Goal: Task Accomplishment & Management: Use online tool/utility

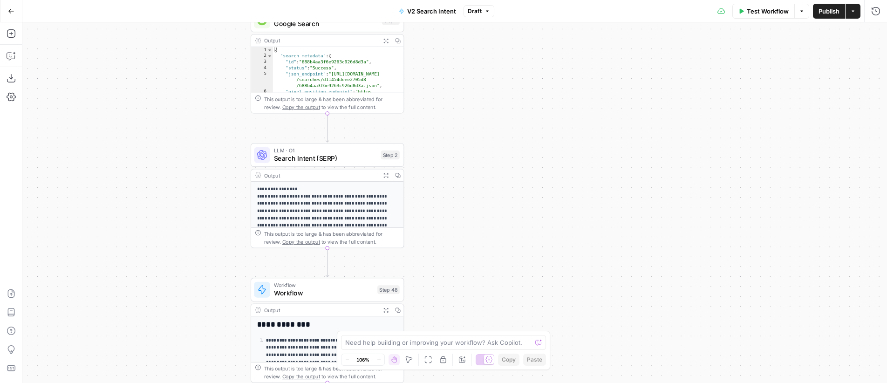
drag, startPoint x: 416, startPoint y: 114, endPoint x: 508, endPoint y: 171, distance: 108.1
click at [508, 171] on div "**********" at bounding box center [454, 202] width 865 height 361
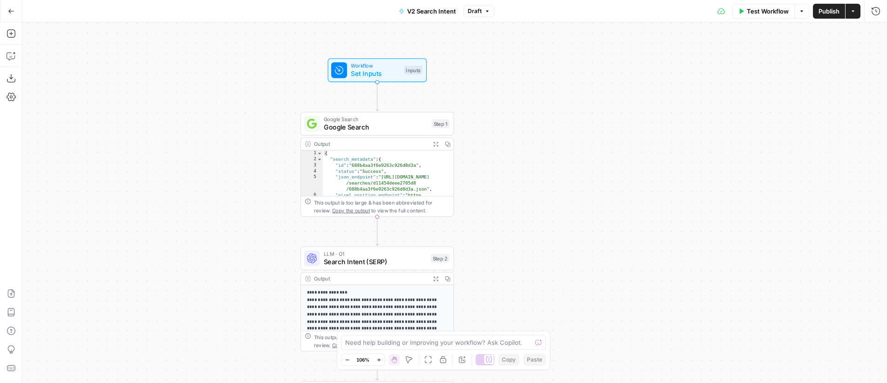
drag, startPoint x: 510, startPoint y: 158, endPoint x: 551, endPoint y: 117, distance: 58.0
click at [551, 117] on div "**********" at bounding box center [454, 202] width 865 height 361
click at [13, 56] on icon "button" at bounding box center [11, 55] width 9 height 9
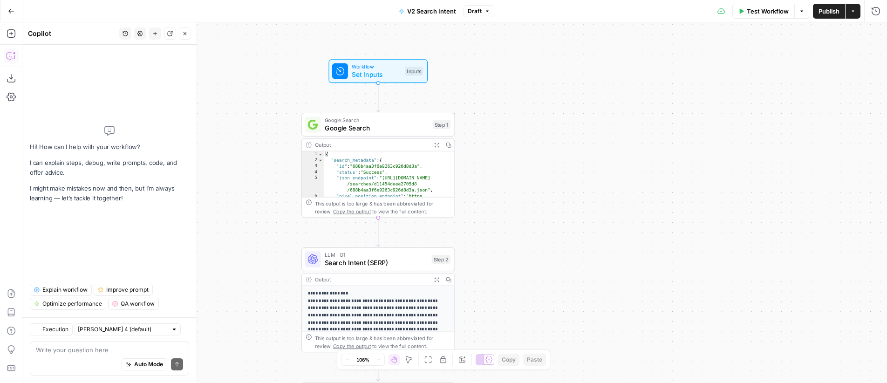
type textarea "explain what each step does"
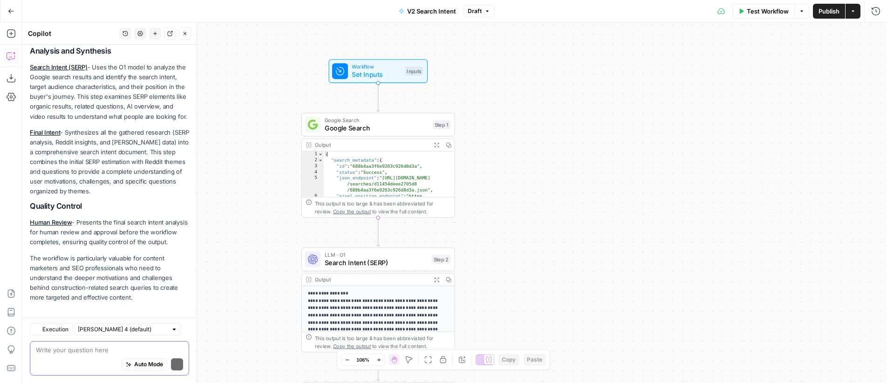
scroll to position [326, 0]
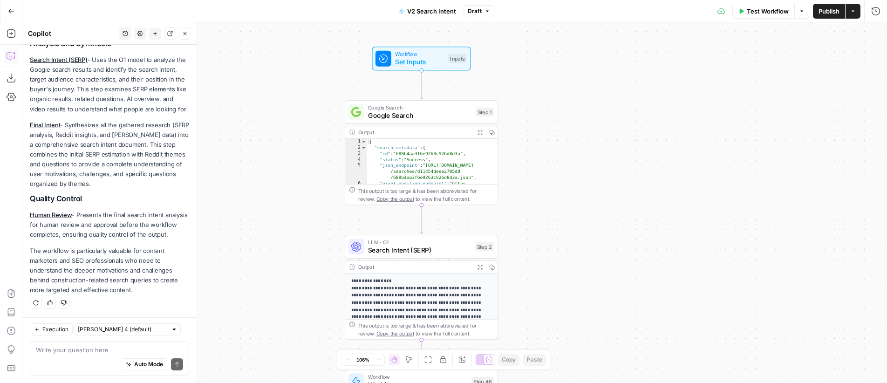
drag, startPoint x: 551, startPoint y: 138, endPoint x: 593, endPoint y: 123, distance: 44.5
click at [593, 123] on div "**********" at bounding box center [454, 202] width 865 height 361
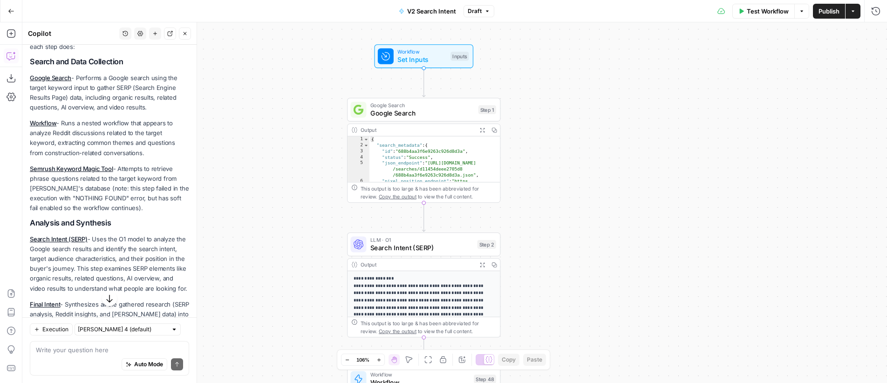
scroll to position [131, 0]
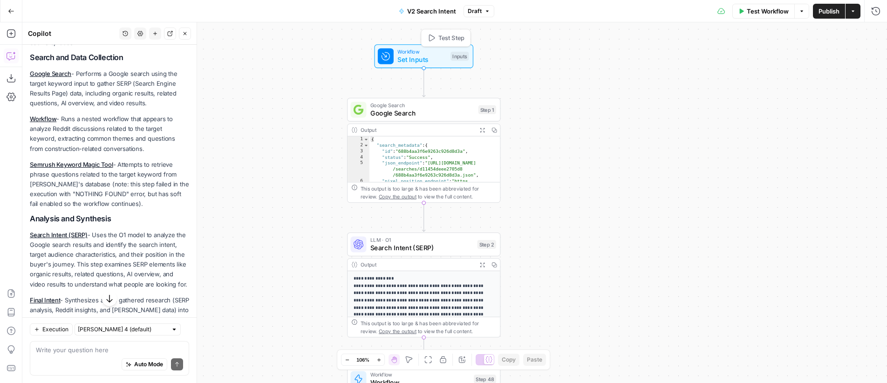
click at [406, 53] on span "Workflow" at bounding box center [422, 52] width 49 height 8
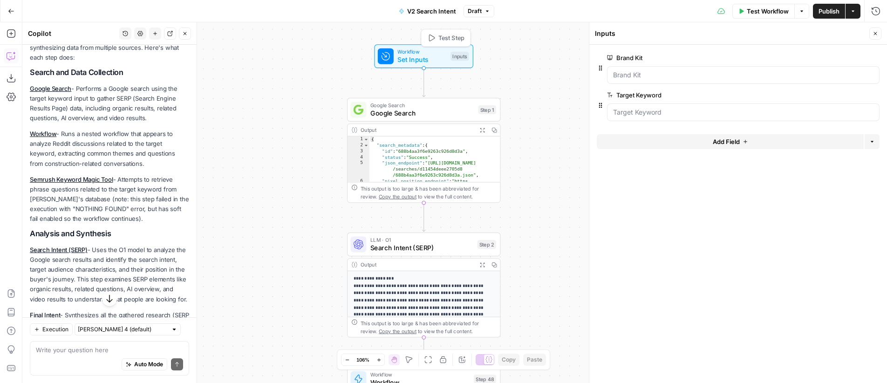
scroll to position [146, 0]
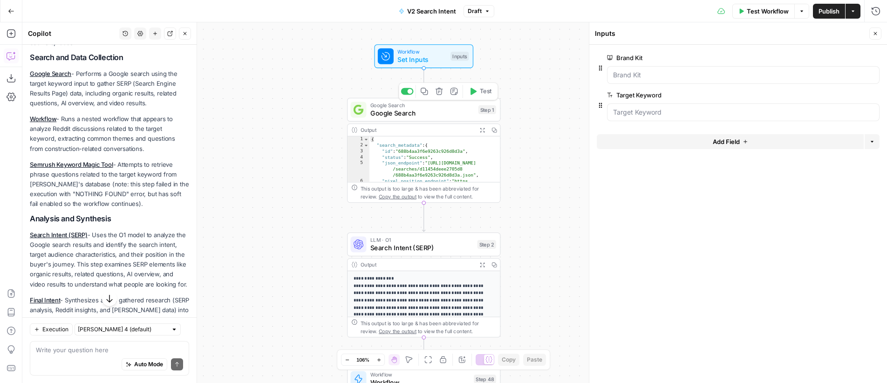
click at [422, 110] on span "Google Search" at bounding box center [422, 113] width 104 height 10
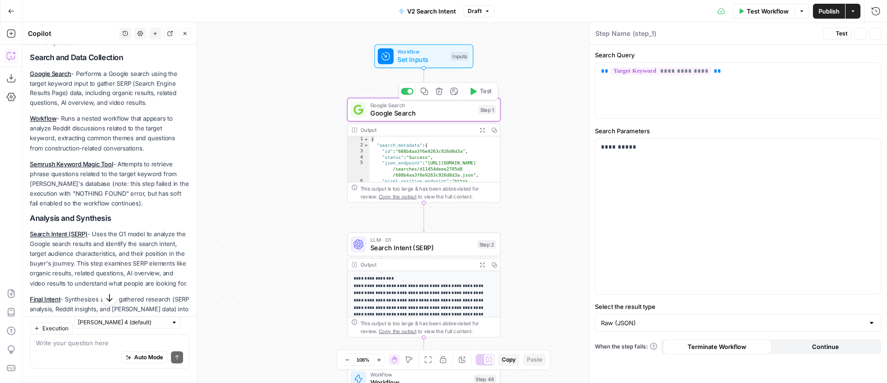
type textarea "Google Search"
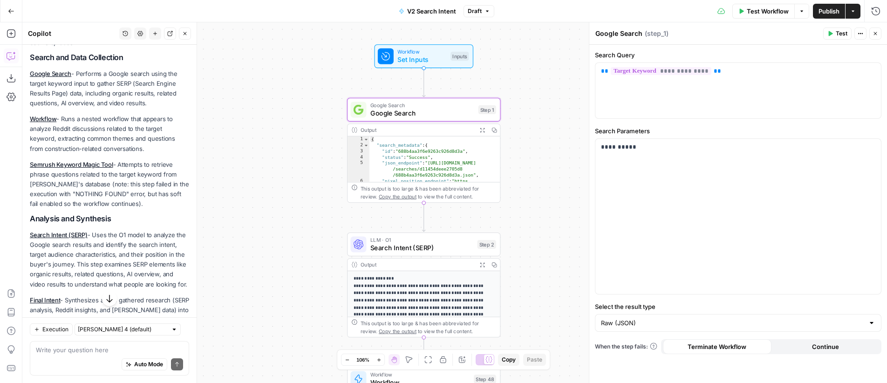
click at [876, 34] on icon "button" at bounding box center [875, 33] width 3 height 3
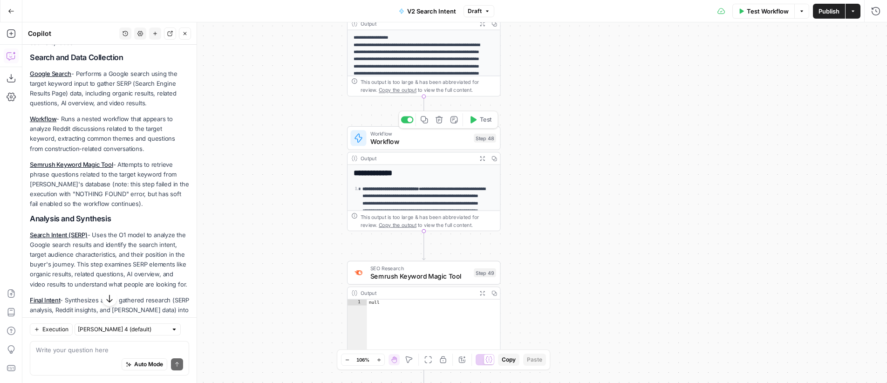
click at [424, 135] on span "Workflow" at bounding box center [420, 134] width 100 height 8
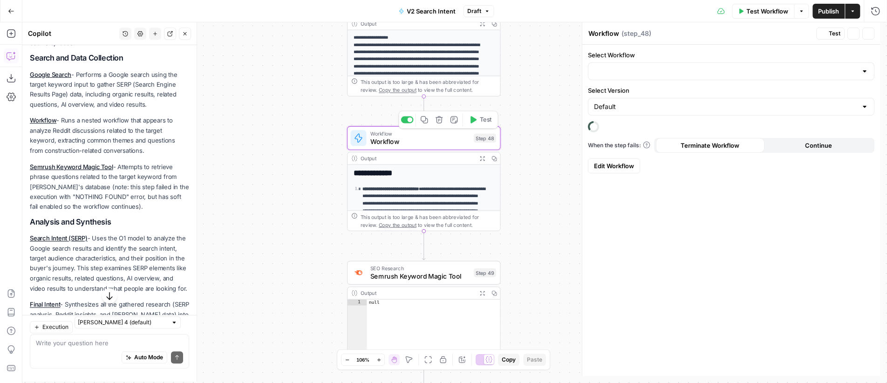
type input "Reddit Analysis"
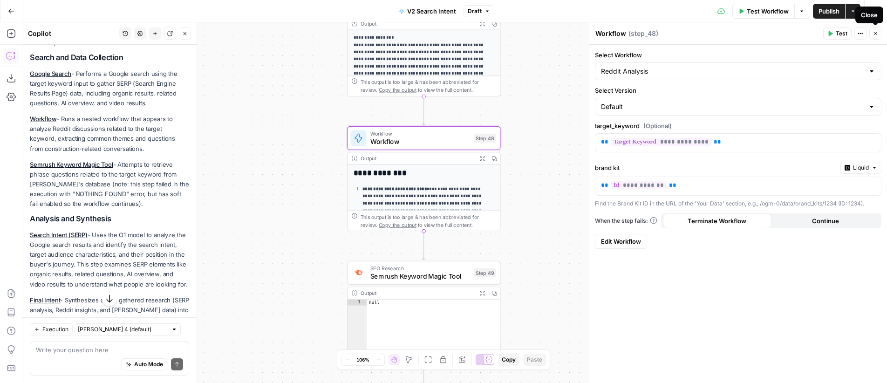
click at [877, 34] on icon "button" at bounding box center [876, 34] width 6 height 6
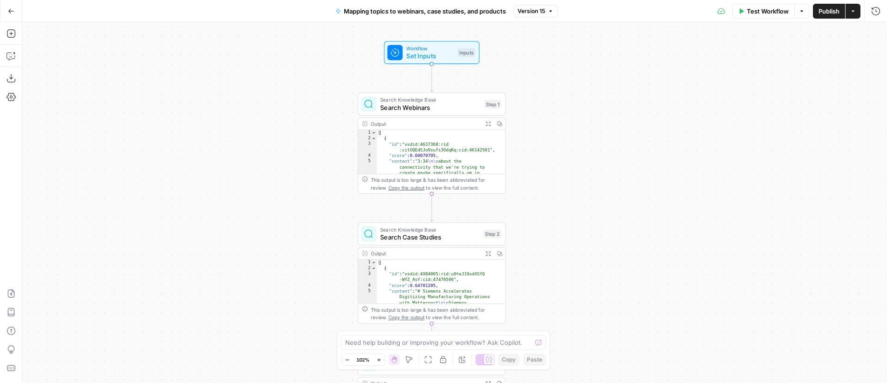
drag, startPoint x: 541, startPoint y: 145, endPoint x: 582, endPoint y: 221, distance: 86.3
click at [580, 242] on div "Workflow Set Inputs Inputs Search Knowledge Base Search Webinars Step 1 Output …" at bounding box center [454, 202] width 865 height 361
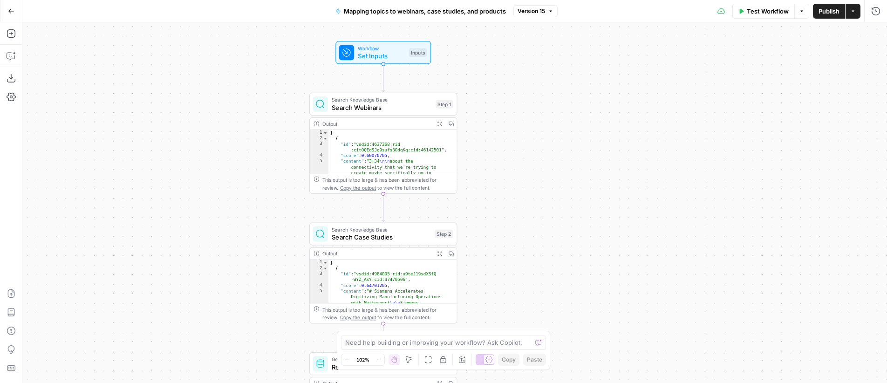
drag, startPoint x: 570, startPoint y: 132, endPoint x: 580, endPoint y: 130, distance: 9.9
click at [580, 130] on div "Workflow Set Inputs Inputs Search Knowledge Base Search Webinars Step 1 Output …" at bounding box center [454, 202] width 865 height 361
click at [380, 48] on span "Workflow" at bounding box center [381, 47] width 47 height 7
drag, startPoint x: 877, startPoint y: 34, endPoint x: 842, endPoint y: 10, distance: 42.4
click at [878, 33] on button "Close" at bounding box center [876, 33] width 12 height 12
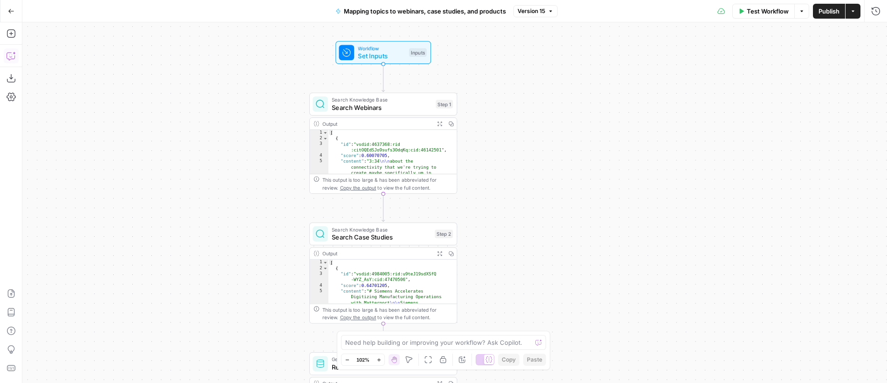
click at [8, 57] on icon "button" at bounding box center [11, 55] width 9 height 9
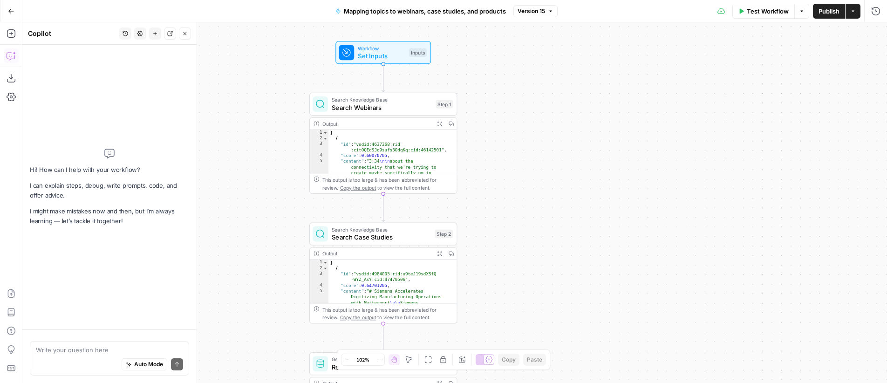
type textarea "explain what each step does"
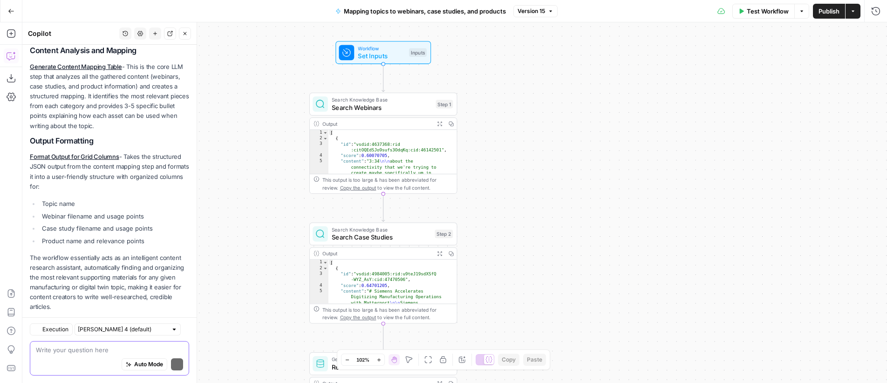
scroll to position [368, 0]
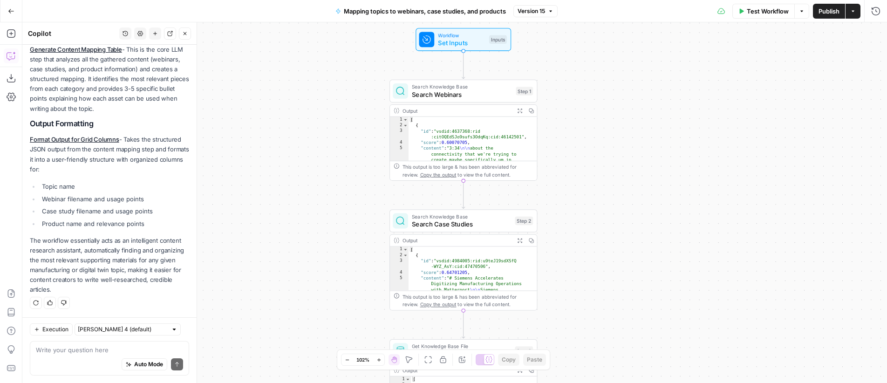
drag, startPoint x: 551, startPoint y: 132, endPoint x: 631, endPoint y: 119, distance: 81.2
click at [631, 119] on div "Workflow Set Inputs Inputs Search Knowledge Base Search Webinars Step 1 Output …" at bounding box center [454, 202] width 865 height 361
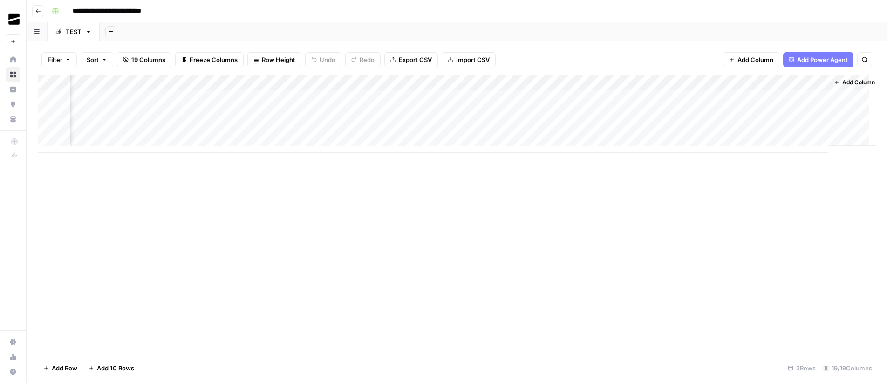
scroll to position [0, 945]
click at [762, 98] on div "Add Column" at bounding box center [457, 114] width 838 height 78
click at [126, 115] on div "Add Column" at bounding box center [457, 114] width 838 height 78
click at [268, 114] on div "Add Column" at bounding box center [457, 114] width 838 height 78
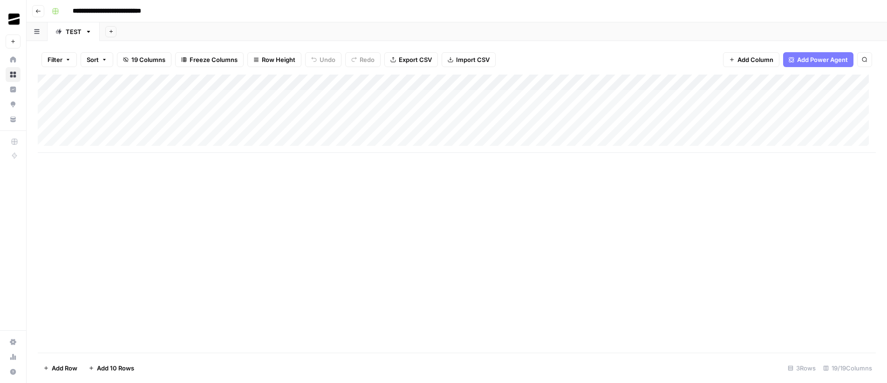
click at [334, 114] on div "Add Column" at bounding box center [457, 114] width 838 height 78
click at [444, 111] on div "Add Column" at bounding box center [457, 114] width 838 height 78
click at [525, 111] on div "Add Column" at bounding box center [457, 114] width 838 height 78
click at [560, 97] on div "Add Column" at bounding box center [457, 114] width 838 height 78
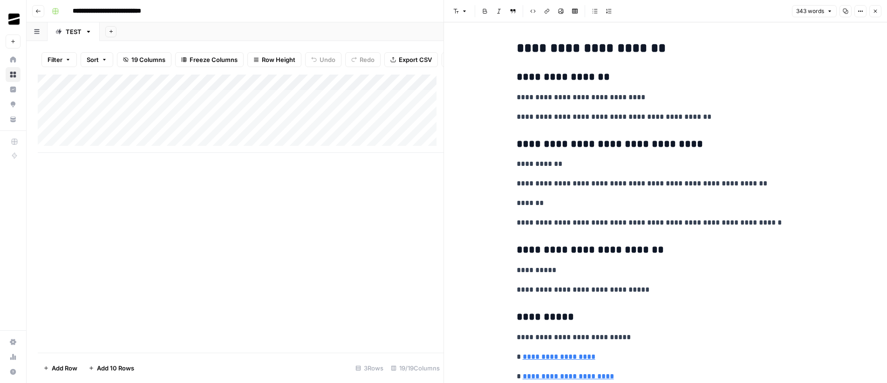
click at [875, 13] on icon "button" at bounding box center [876, 11] width 6 height 6
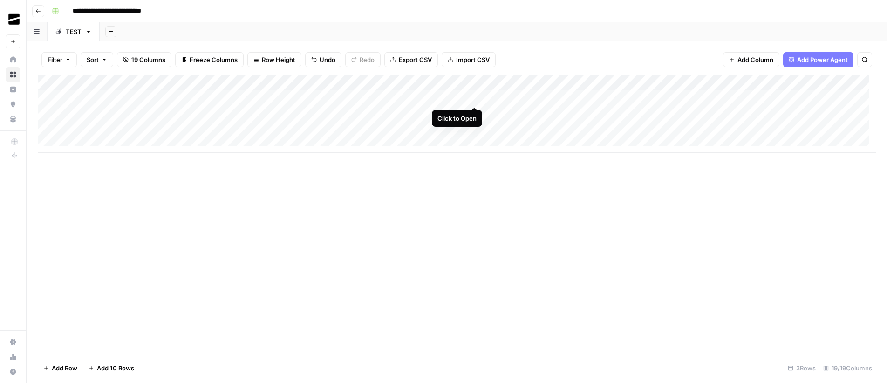
click at [473, 96] on div "Add Column" at bounding box center [457, 114] width 838 height 78
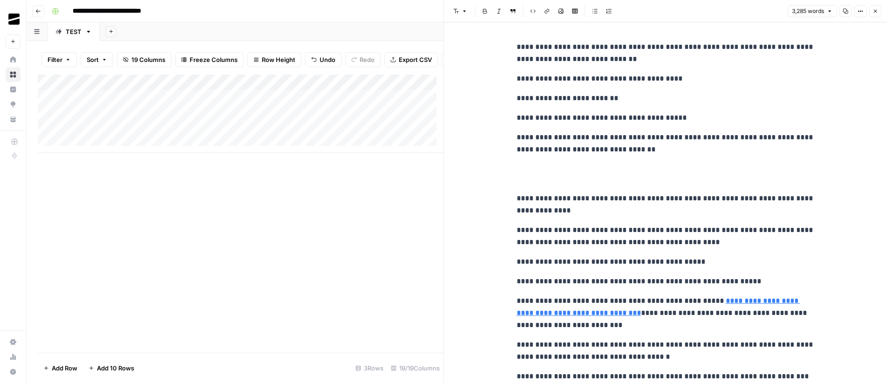
click at [874, 9] on icon "button" at bounding box center [876, 11] width 6 height 6
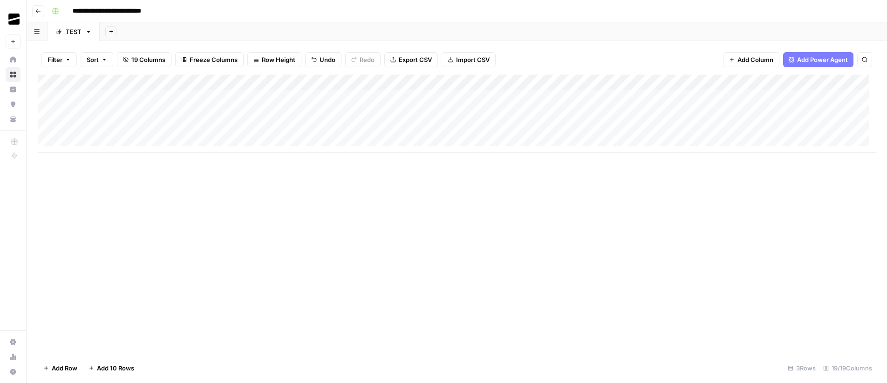
click at [319, 98] on div "Add Column" at bounding box center [457, 114] width 838 height 78
click at [253, 96] on div "Add Column" at bounding box center [457, 114] width 838 height 78
click at [149, 93] on div "Add Column" at bounding box center [457, 114] width 838 height 78
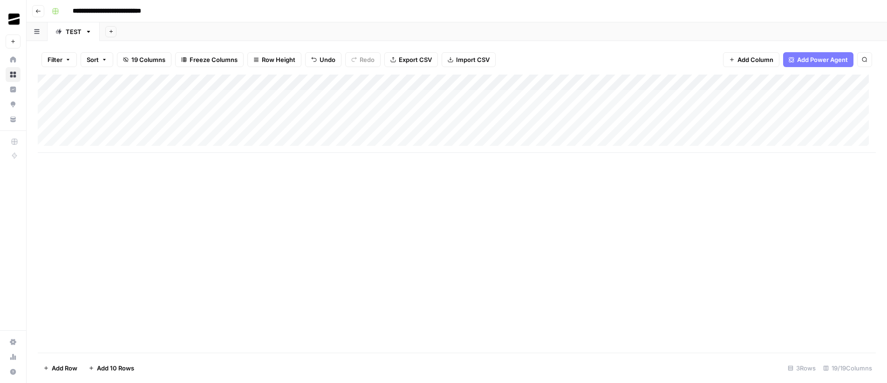
click at [149, 93] on div "Add Column" at bounding box center [457, 114] width 838 height 78
click at [342, 30] on div "Add Sheet" at bounding box center [494, 31] width 788 height 19
click at [796, 98] on div "Add Column" at bounding box center [457, 114] width 838 height 78
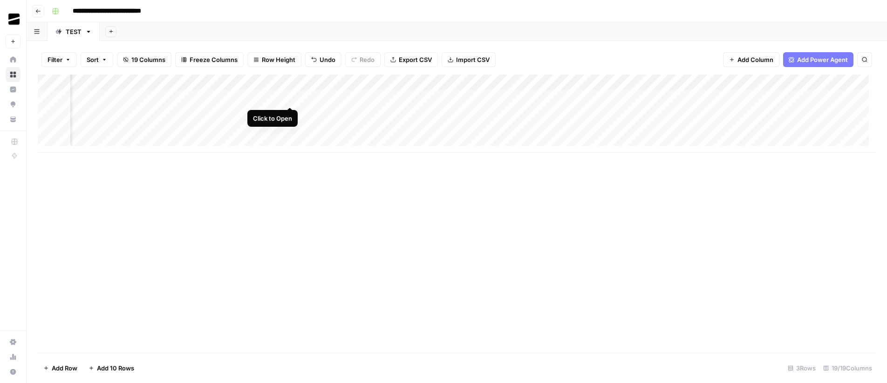
click at [292, 97] on div "Add Column" at bounding box center [457, 114] width 838 height 78
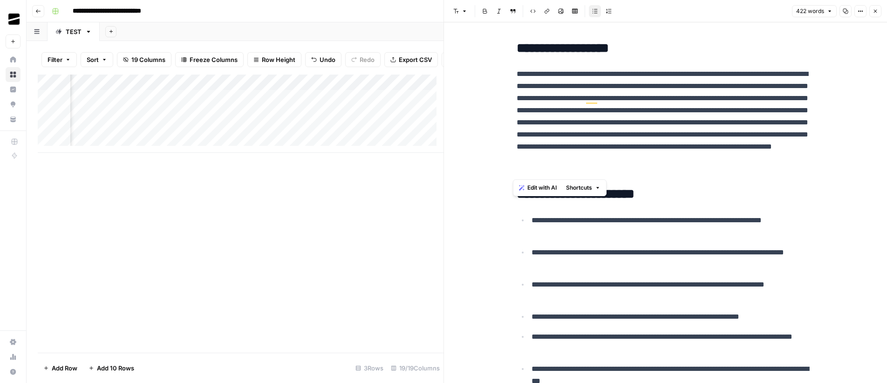
drag, startPoint x: 747, startPoint y: 174, endPoint x: 513, endPoint y: 73, distance: 254.3
click at [654, 103] on p "**********" at bounding box center [666, 122] width 298 height 109
click at [762, 172] on p "**********" at bounding box center [666, 122] width 298 height 109
click at [879, 10] on button "Close" at bounding box center [876, 11] width 12 height 12
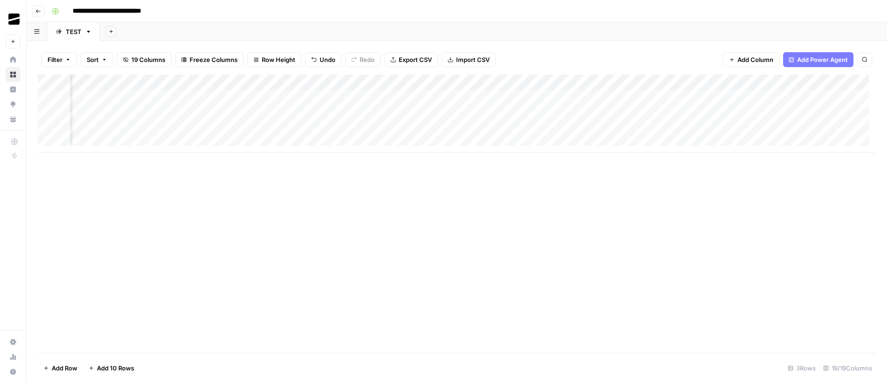
scroll to position [0, 780]
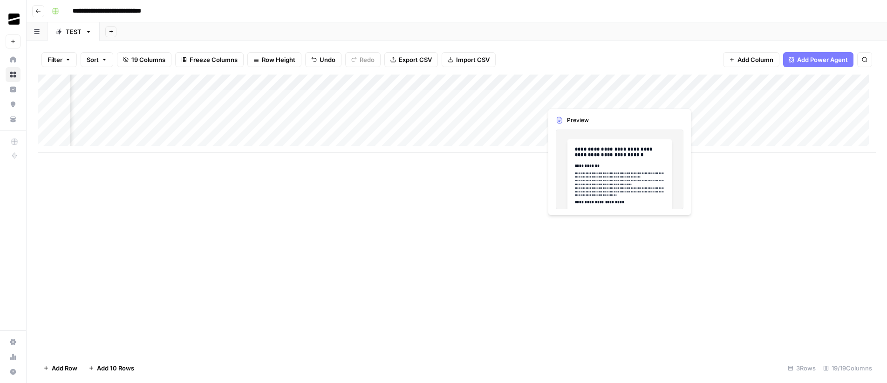
click at [605, 98] on div "Add Column" at bounding box center [457, 114] width 838 height 78
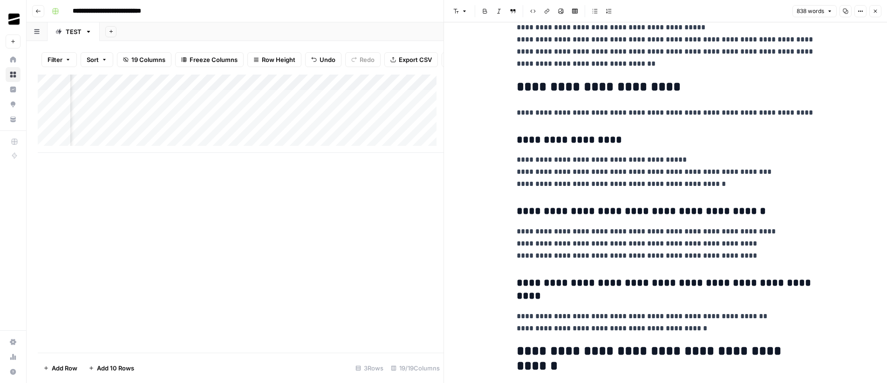
scroll to position [199, 0]
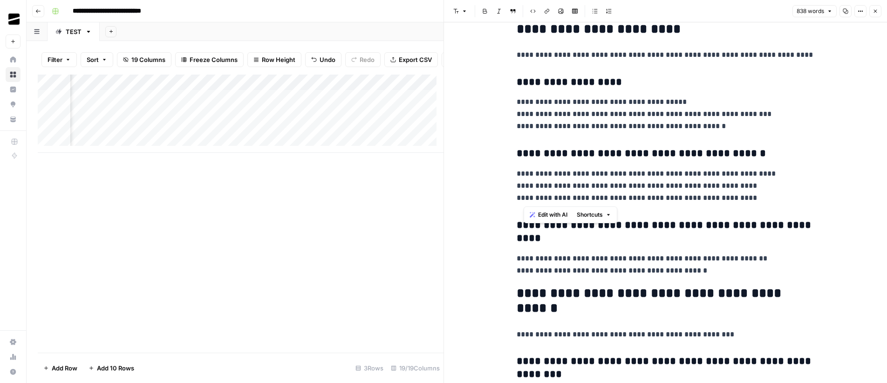
drag, startPoint x: 740, startPoint y: 200, endPoint x: 522, endPoint y: 175, distance: 218.6
click at [521, 176] on p "**********" at bounding box center [666, 186] width 298 height 36
click at [608, 116] on p "**********" at bounding box center [666, 114] width 298 height 36
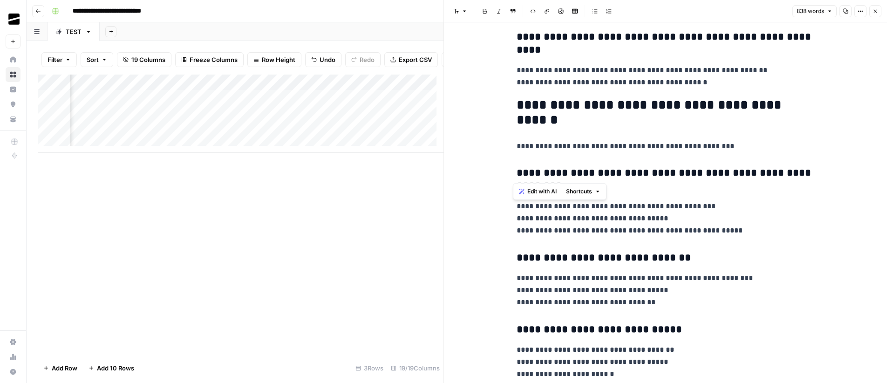
drag, startPoint x: 514, startPoint y: 148, endPoint x: 605, endPoint y: 153, distance: 91.9
drag, startPoint x: 585, startPoint y: 124, endPoint x: 533, endPoint y: 109, distance: 54.9
click at [533, 109] on h2 "**********" at bounding box center [666, 113] width 298 height 30
drag, startPoint x: 534, startPoint y: 174, endPoint x: 558, endPoint y: 185, distance: 26.5
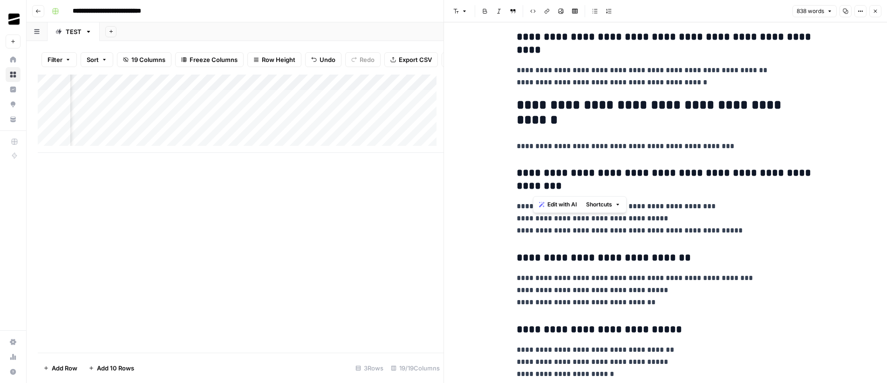
click at [558, 185] on h3 "**********" at bounding box center [666, 180] width 298 height 26
drag, startPoint x: 532, startPoint y: 147, endPoint x: 689, endPoint y: 155, distance: 156.8
click at [584, 146] on p "**********" at bounding box center [666, 146] width 298 height 12
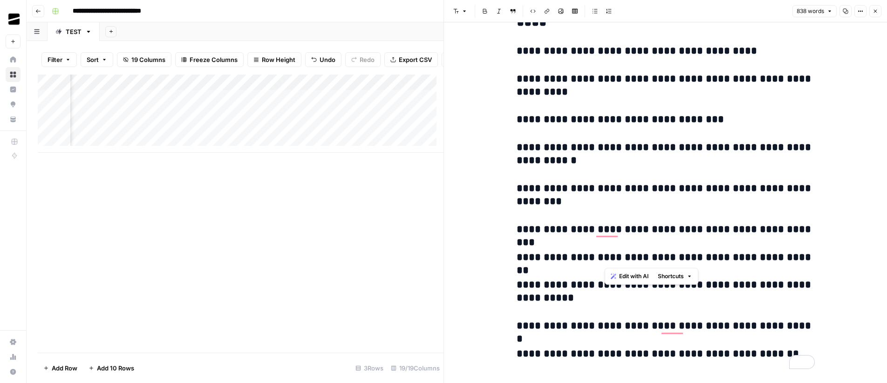
drag, startPoint x: 610, startPoint y: 255, endPoint x: 626, endPoint y: 254, distance: 15.9
click at [624, 257] on h3 "**********" at bounding box center [666, 257] width 298 height 13
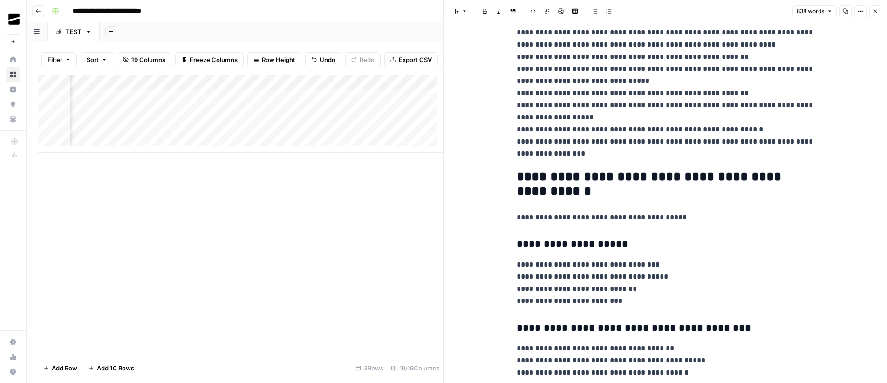
click at [606, 140] on p "**********" at bounding box center [666, 86] width 298 height 145
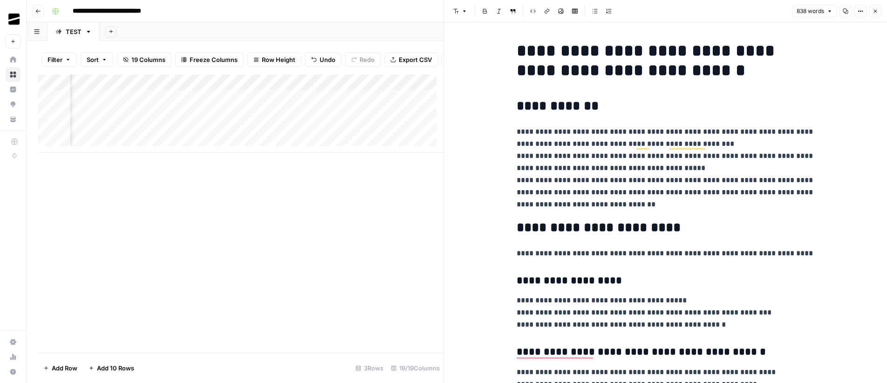
click at [874, 10] on icon "button" at bounding box center [876, 11] width 6 height 6
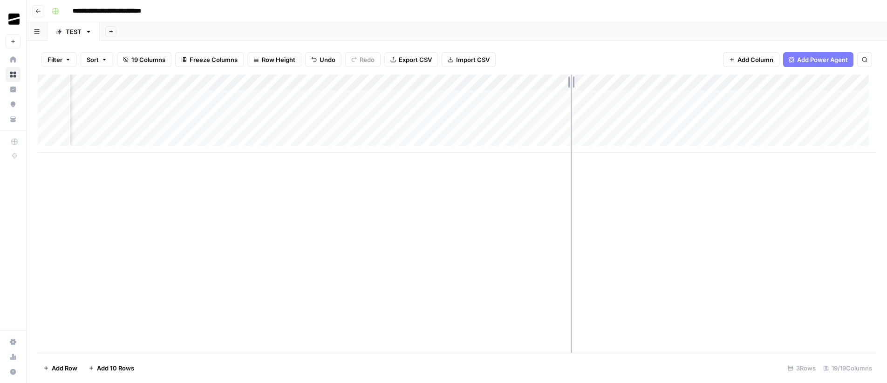
drag, startPoint x: 542, startPoint y: 82, endPoint x: 571, endPoint y: 78, distance: 29.1
click at [571, 78] on div "Add Column" at bounding box center [457, 114] width 838 height 78
click at [845, 81] on span "Add Column" at bounding box center [854, 82] width 33 height 8
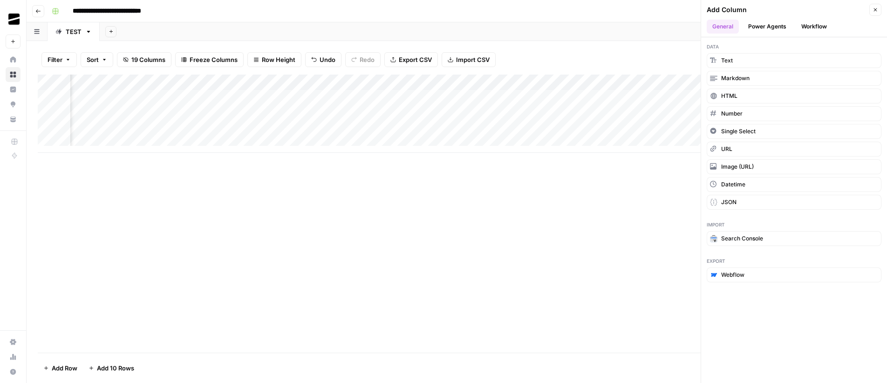
click at [779, 26] on button "Power Agents" at bounding box center [767, 27] width 49 height 14
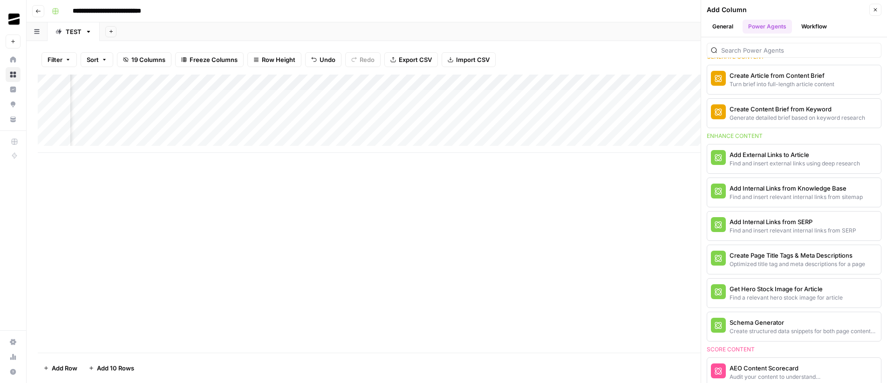
scroll to position [0, 0]
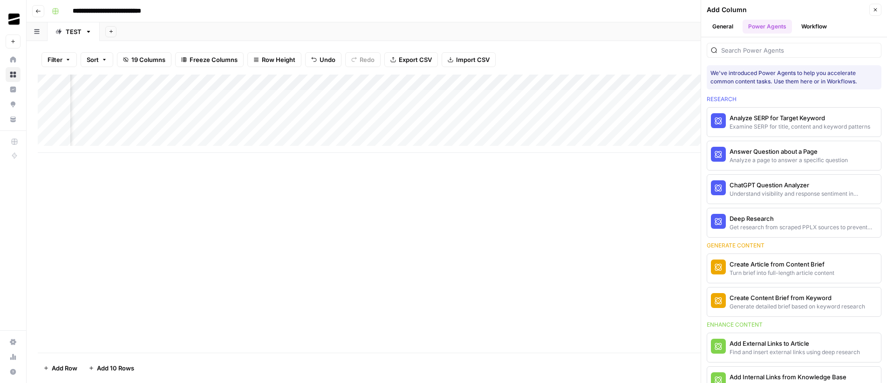
click at [821, 27] on button "Workflow" at bounding box center [814, 27] width 37 height 14
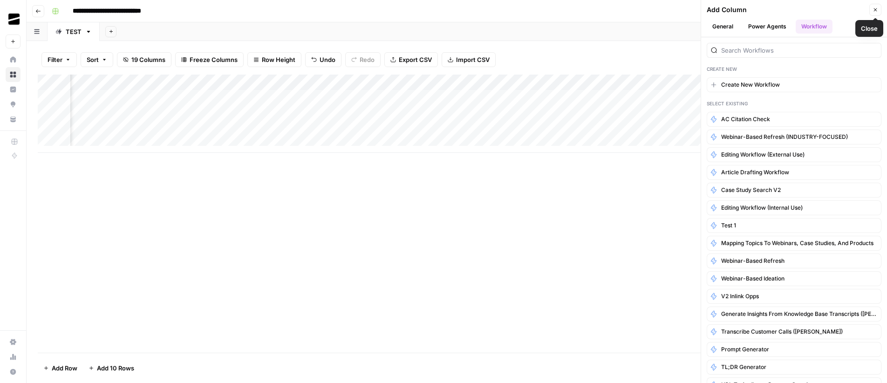
click at [874, 9] on icon "button" at bounding box center [876, 10] width 6 height 6
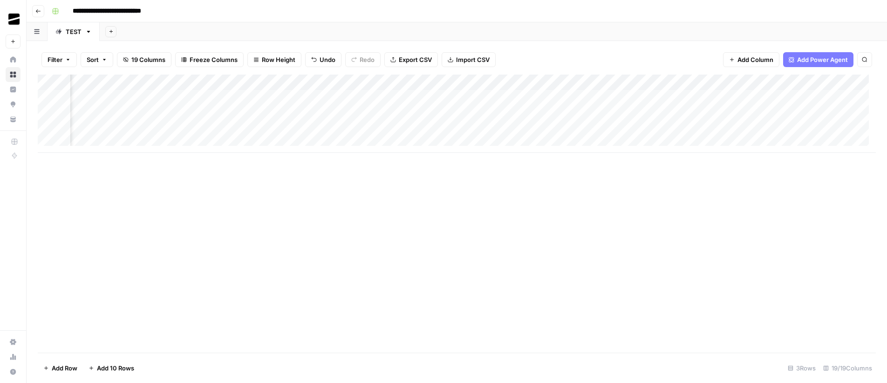
scroll to position [0, 157]
click at [476, 82] on div "Add Column" at bounding box center [457, 114] width 838 height 78
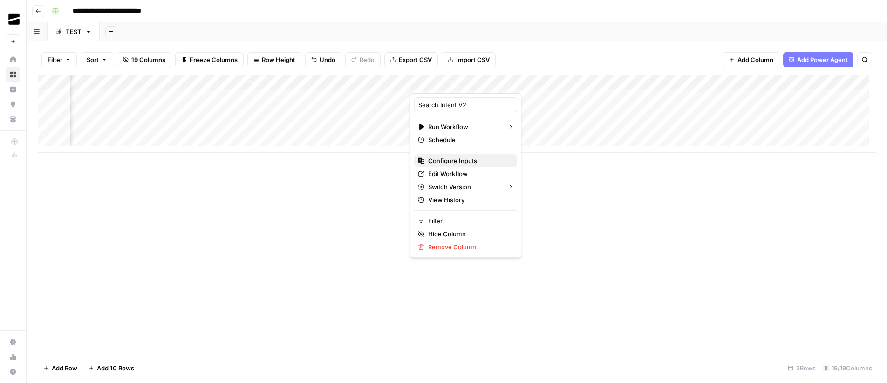
click at [470, 162] on span "Configure Inputs" at bounding box center [469, 160] width 82 height 9
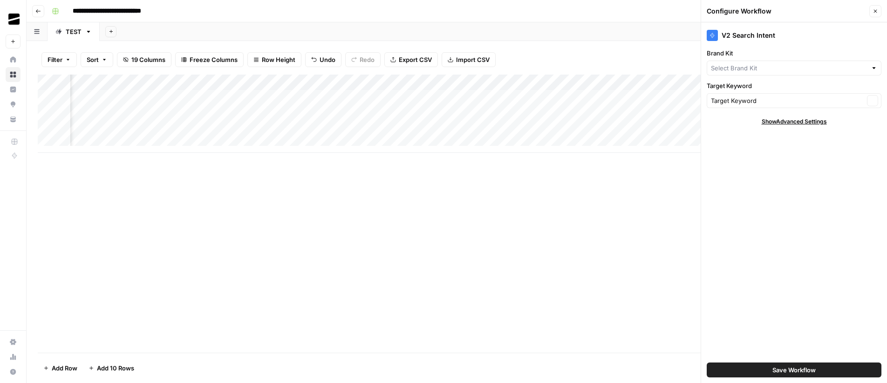
type input "ShipBob"
click at [873, 9] on icon "button" at bounding box center [876, 11] width 6 height 6
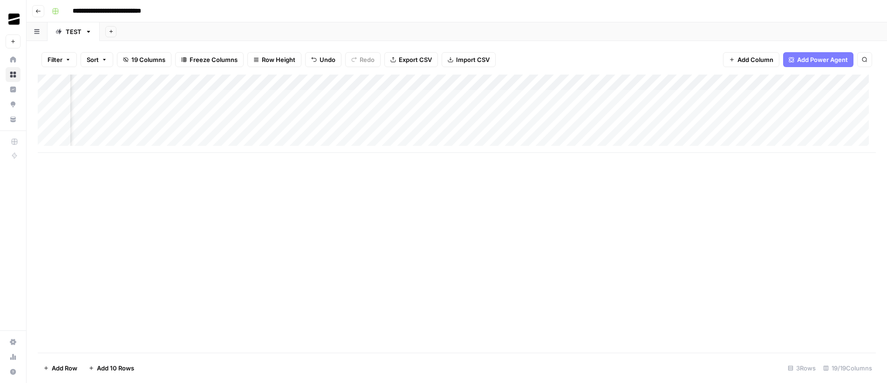
scroll to position [0, 3]
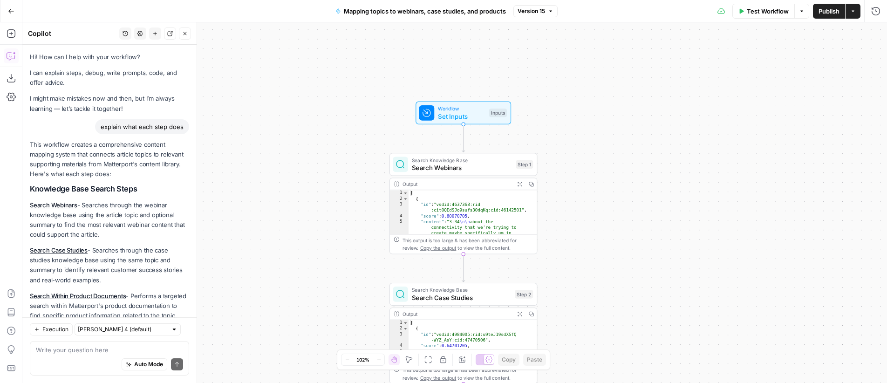
scroll to position [368, 0]
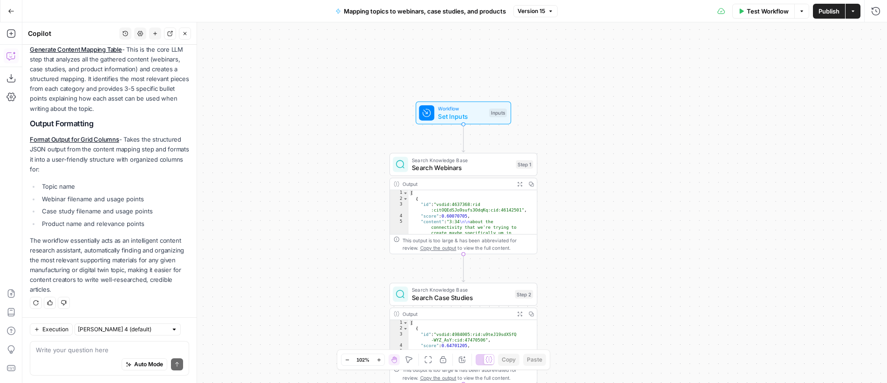
click at [856, 13] on icon "button" at bounding box center [853, 11] width 6 height 6
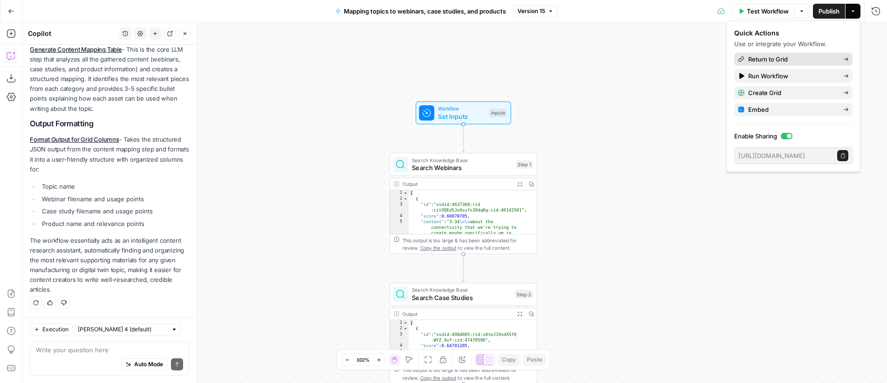
click at [781, 58] on span "Return to Grid" at bounding box center [792, 59] width 88 height 9
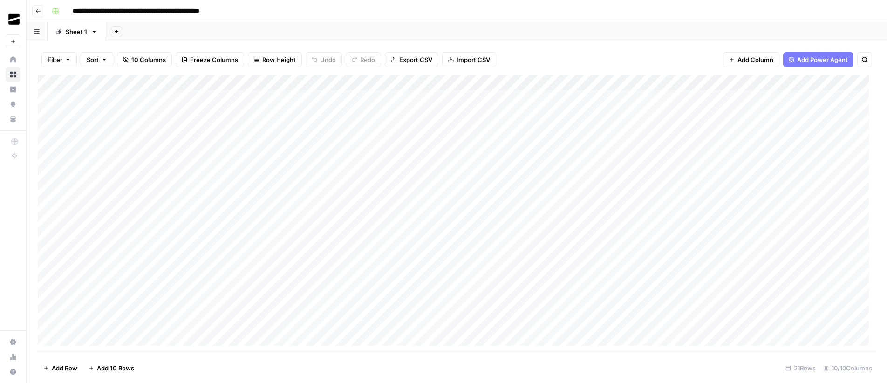
scroll to position [5, 0]
